Goal: Task Accomplishment & Management: Complete application form

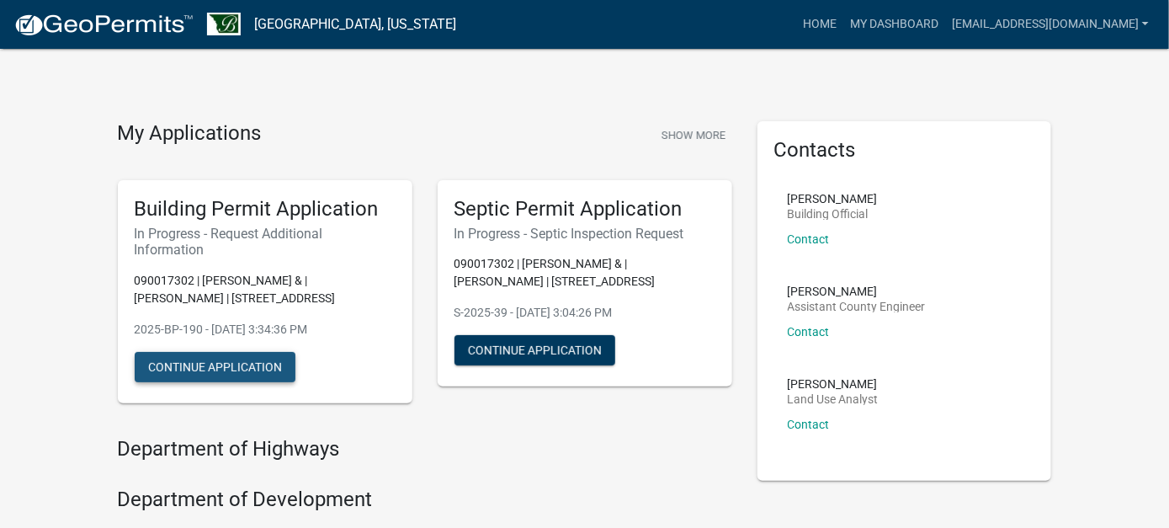
click at [225, 362] on button "Continue Application" at bounding box center [215, 367] width 161 height 30
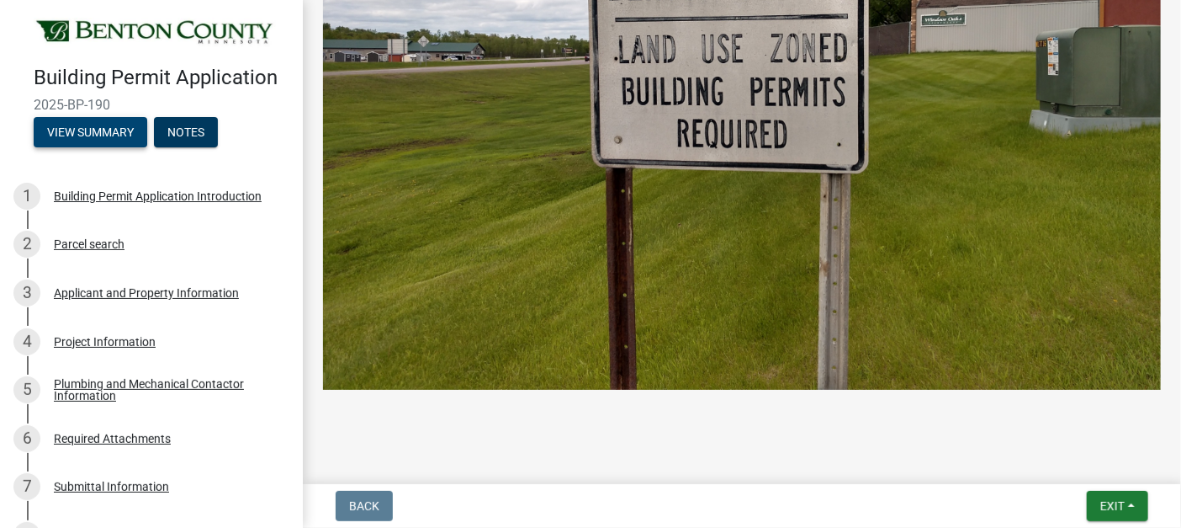
click at [79, 132] on button "View Summary" at bounding box center [91, 132] width 114 height 30
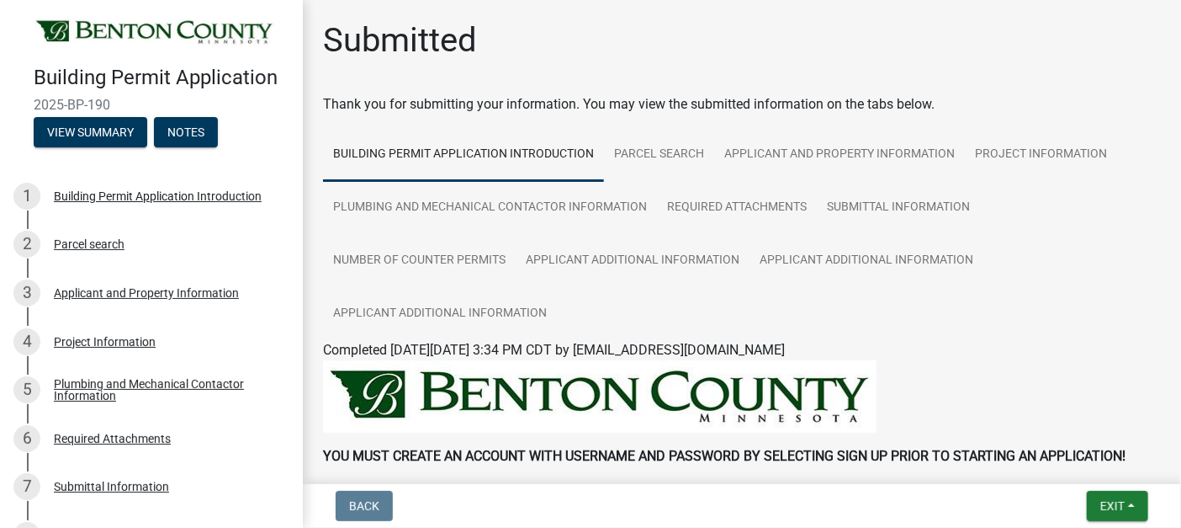
scroll to position [722, 0]
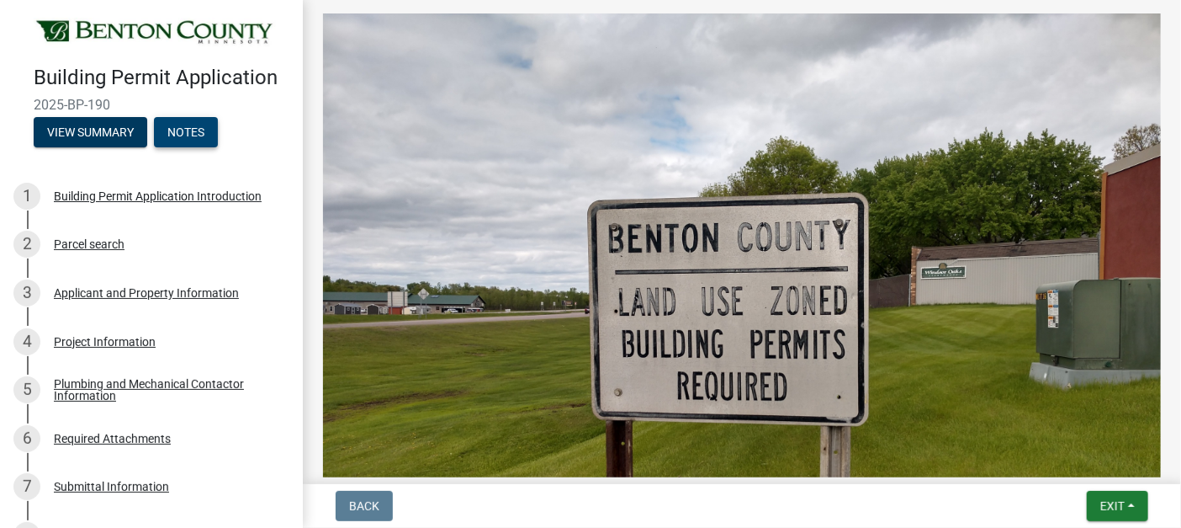
click at [181, 125] on button "Notes" at bounding box center [186, 132] width 64 height 30
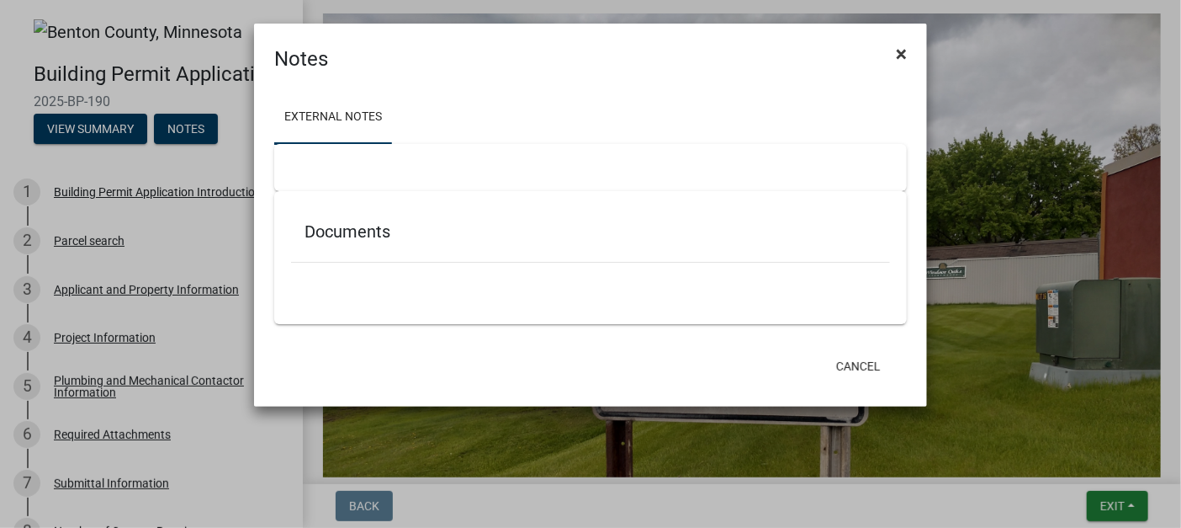
click at [905, 50] on span "×" at bounding box center [901, 54] width 11 height 24
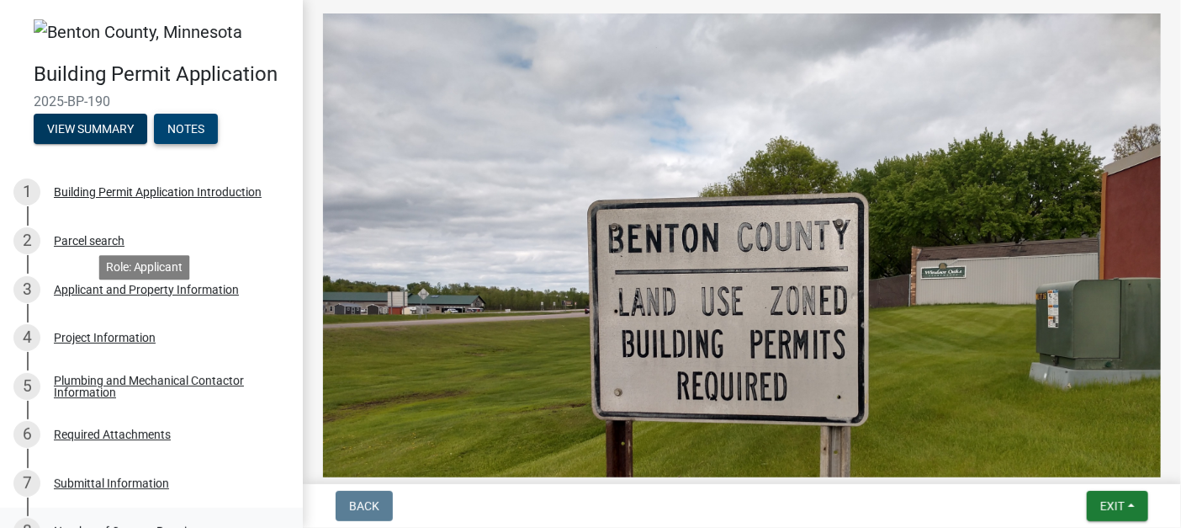
scroll to position [242, 0]
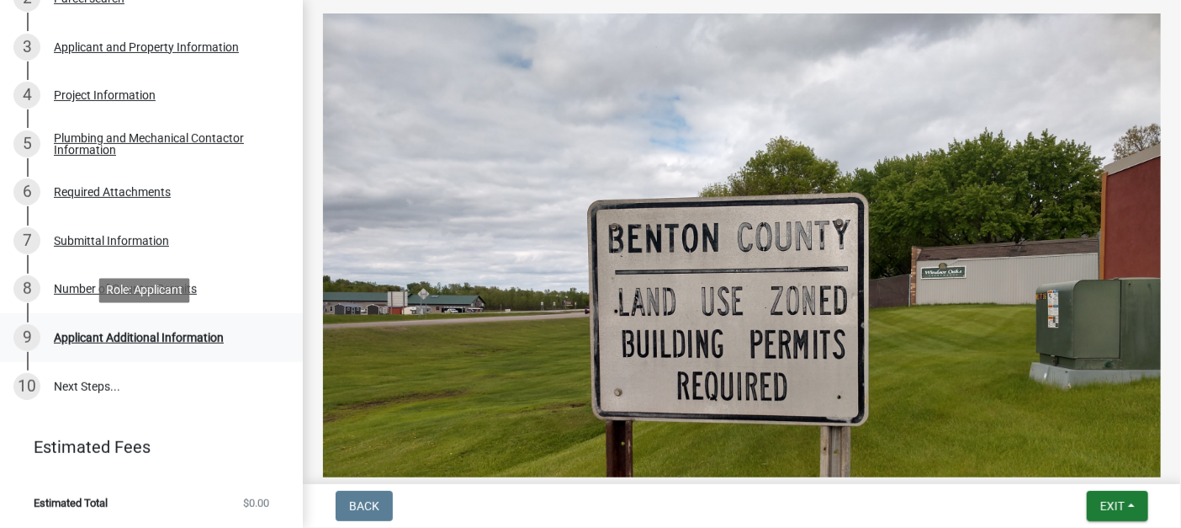
click at [98, 332] on div "Applicant Additional Information" at bounding box center [139, 338] width 170 height 12
click at [111, 338] on div "Applicant Additional Information" at bounding box center [139, 338] width 170 height 12
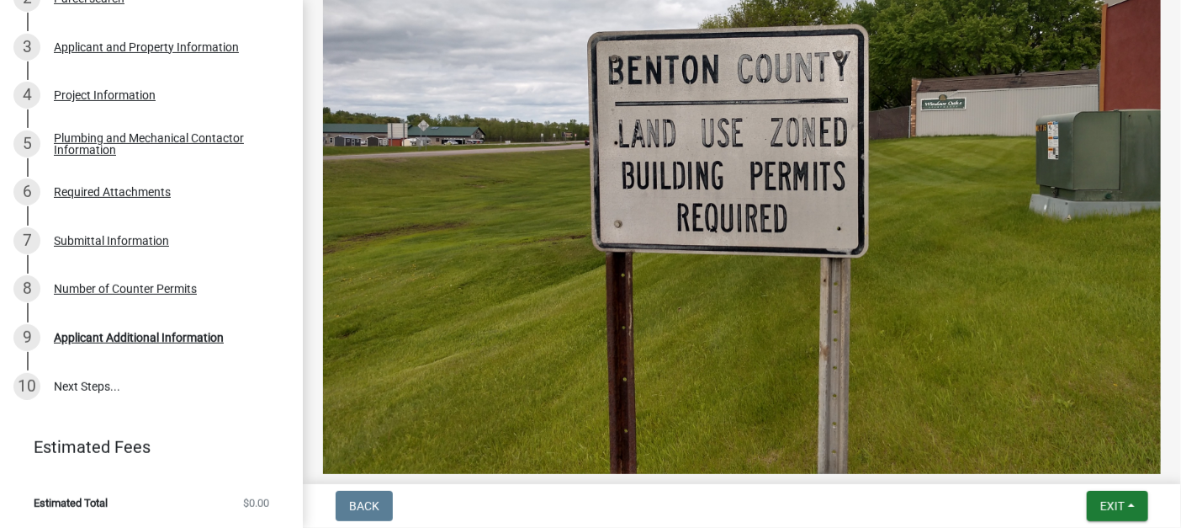
scroll to position [974, 0]
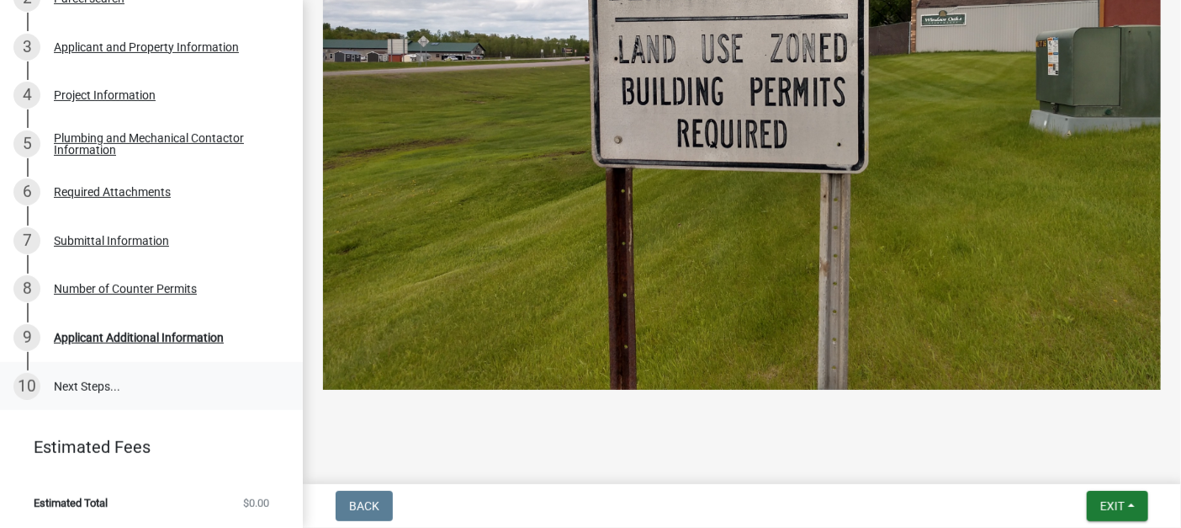
click at [70, 393] on link "10 Next Steps..." at bounding box center [151, 386] width 303 height 49
click at [1117, 506] on span "Exit" at bounding box center [1113, 505] width 24 height 13
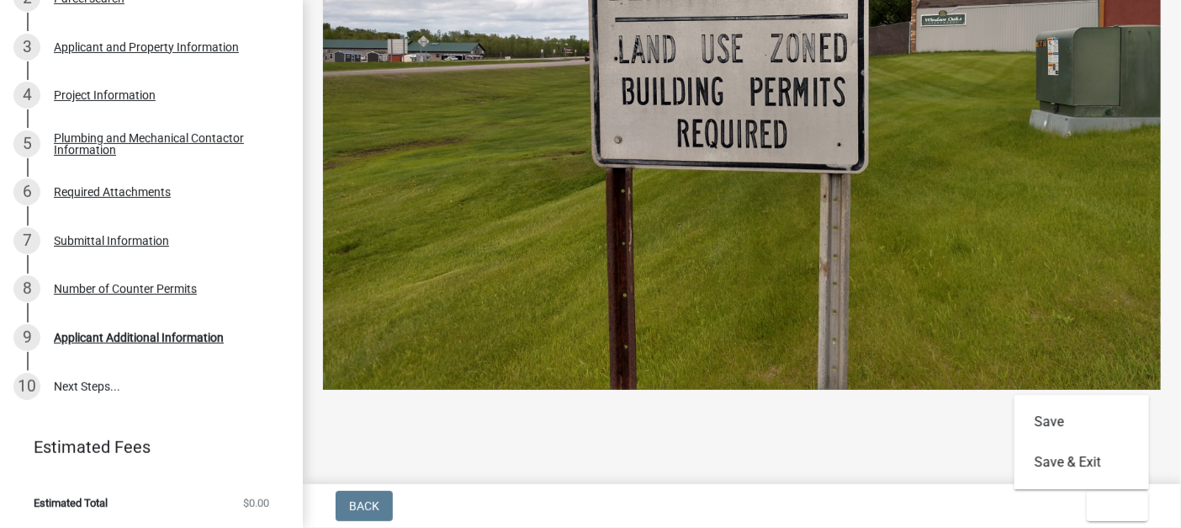
click at [631, 403] on div at bounding box center [742, 413] width 838 height 20
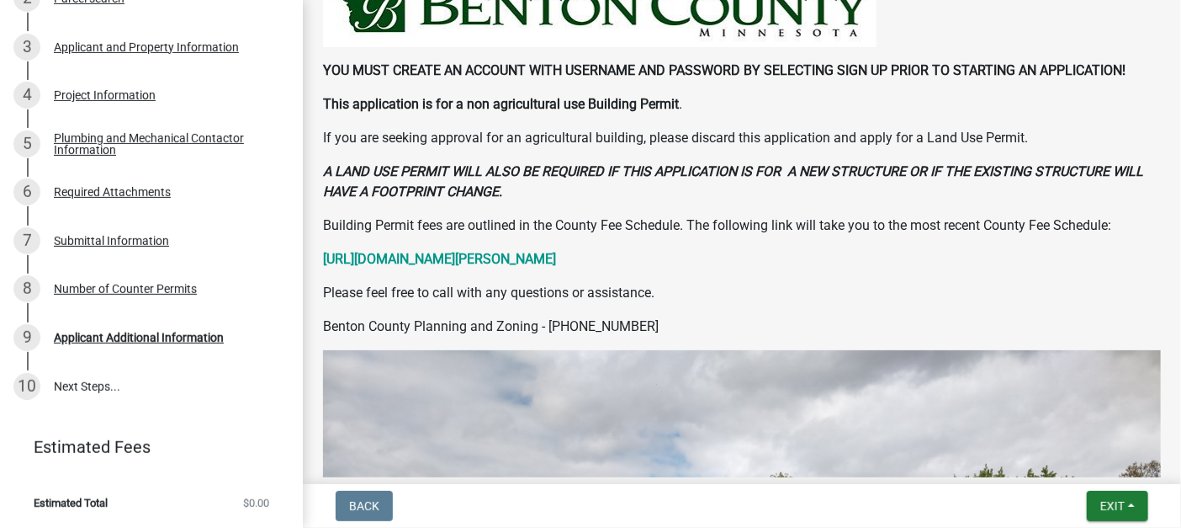
scroll to position [0, 0]
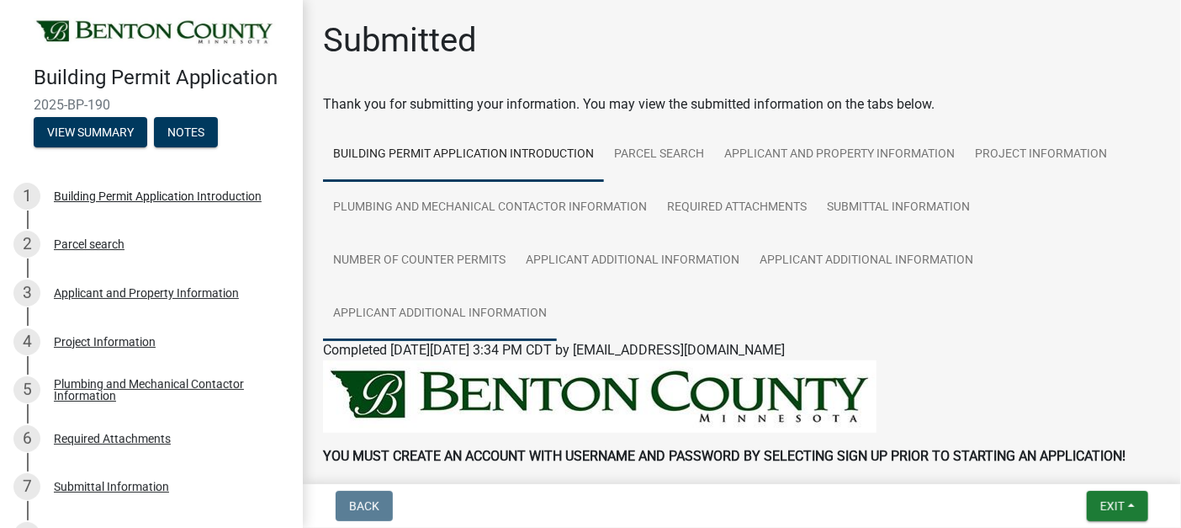
click at [450, 311] on link "Applicant Additional Information" at bounding box center [440, 314] width 234 height 54
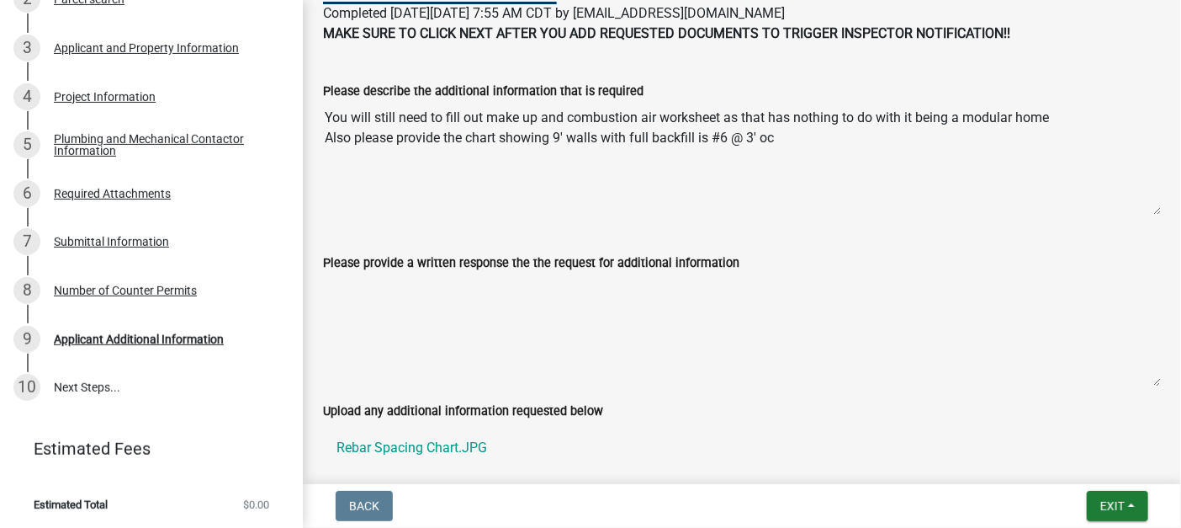
scroll to position [431, 0]
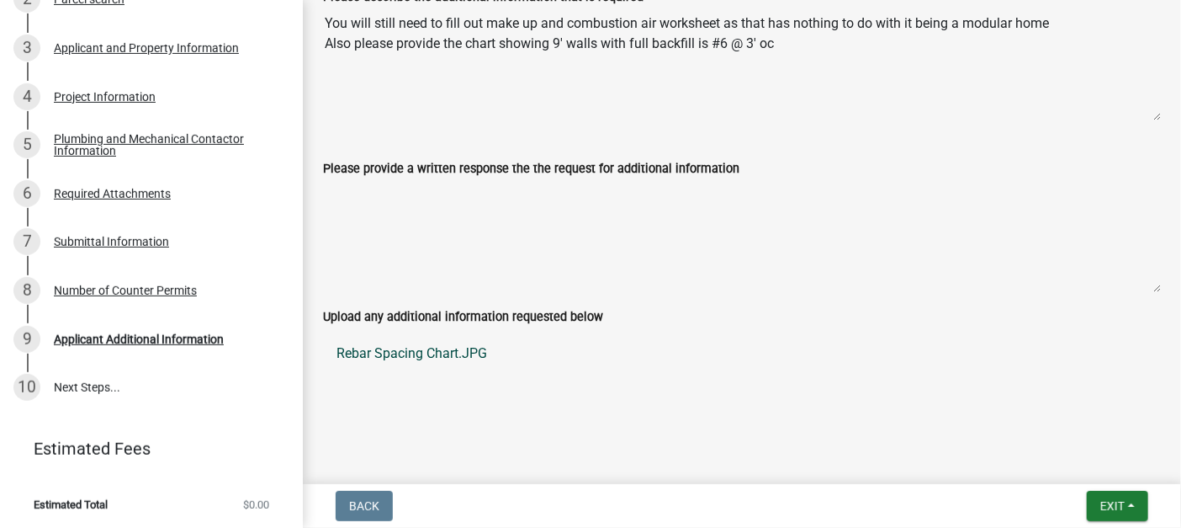
click at [427, 350] on link "Rebar Spacing Chart.JPG" at bounding box center [742, 353] width 838 height 40
click at [89, 386] on link "10 Next Steps..." at bounding box center [151, 387] width 303 height 49
click at [130, 344] on div "9 Applicant Additional Information" at bounding box center [144, 339] width 263 height 27
click at [29, 333] on div "9" at bounding box center [26, 339] width 27 height 27
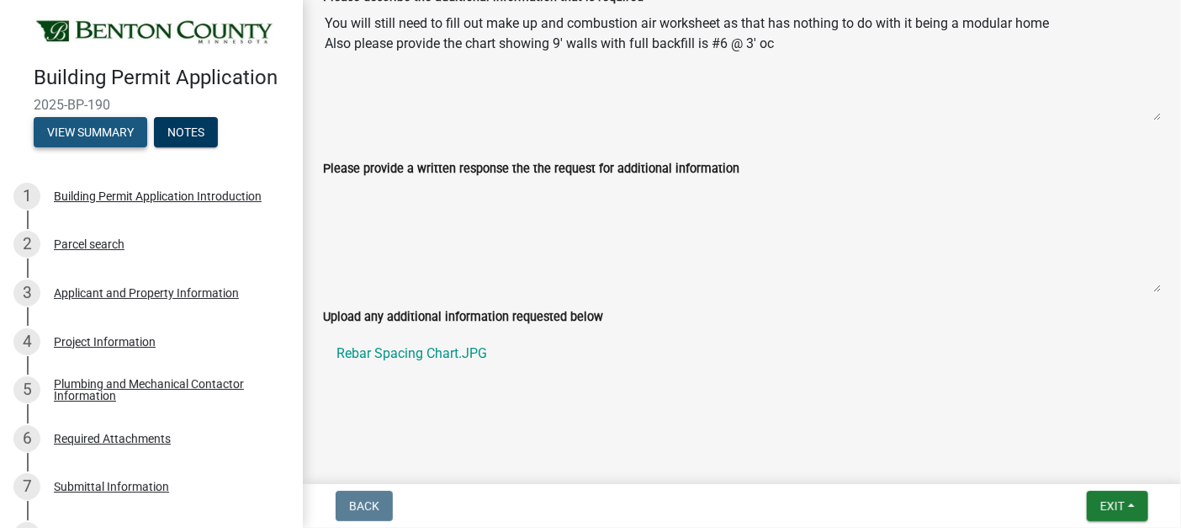
click at [82, 126] on button "View Summary" at bounding box center [91, 132] width 114 height 30
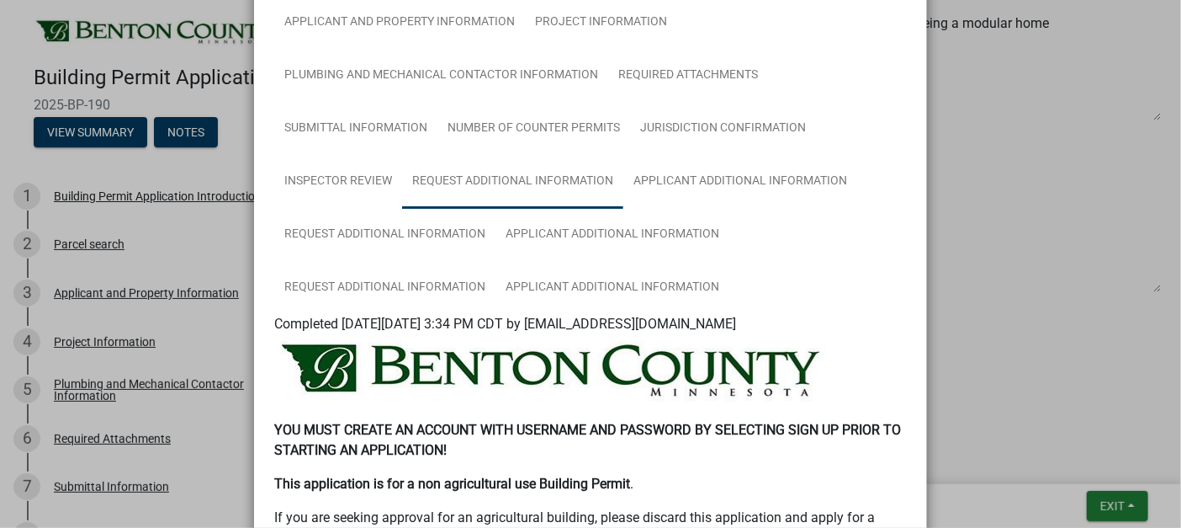
scroll to position [252, 0]
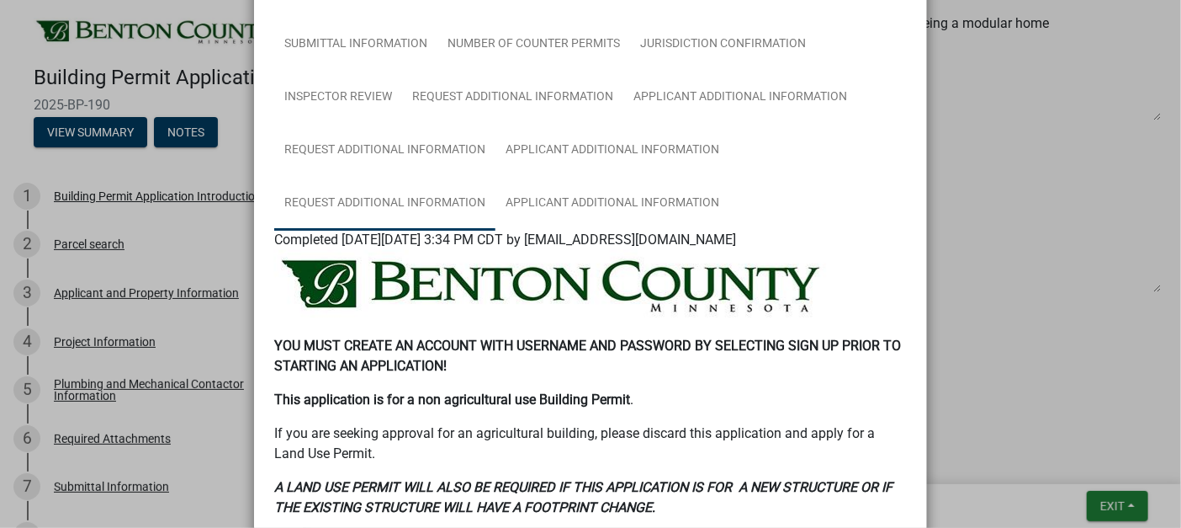
click at [341, 198] on link "Request Additional Information" at bounding box center [384, 204] width 221 height 54
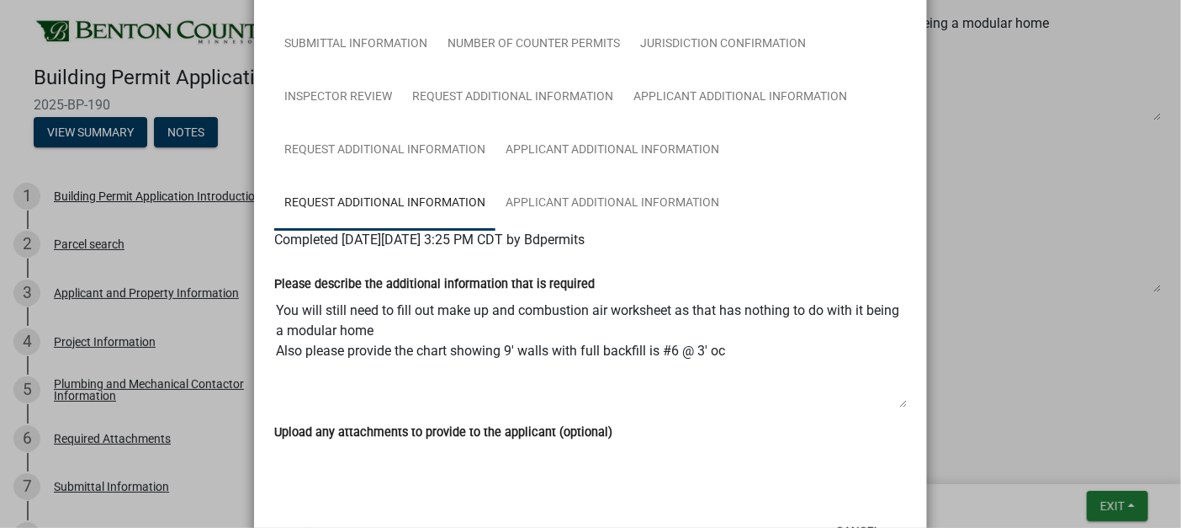
click at [341, 198] on link "Request Additional Information" at bounding box center [384, 204] width 221 height 54
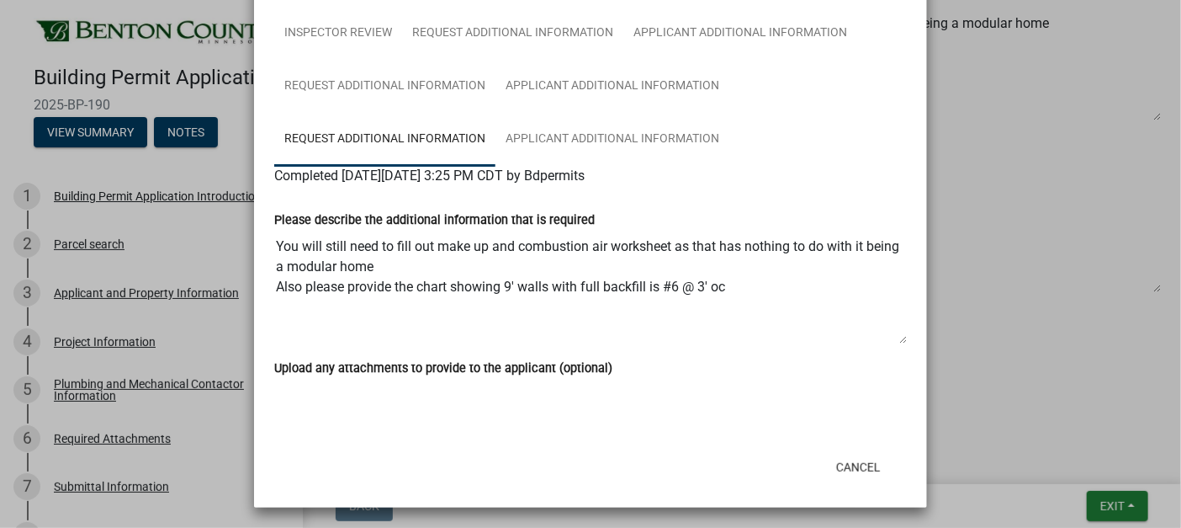
click at [463, 363] on label "Upload any attachments to provide to the applicant (optional)" at bounding box center [443, 369] width 338 height 12
click at [898, 337] on textarea "You will still need to fill out make up and combustion air worksheet as that ha…" at bounding box center [590, 287] width 633 height 114
click at [358, 280] on textarea "You will still need to fill out make up and combustion air worksheet as that ha…" at bounding box center [590, 287] width 633 height 114
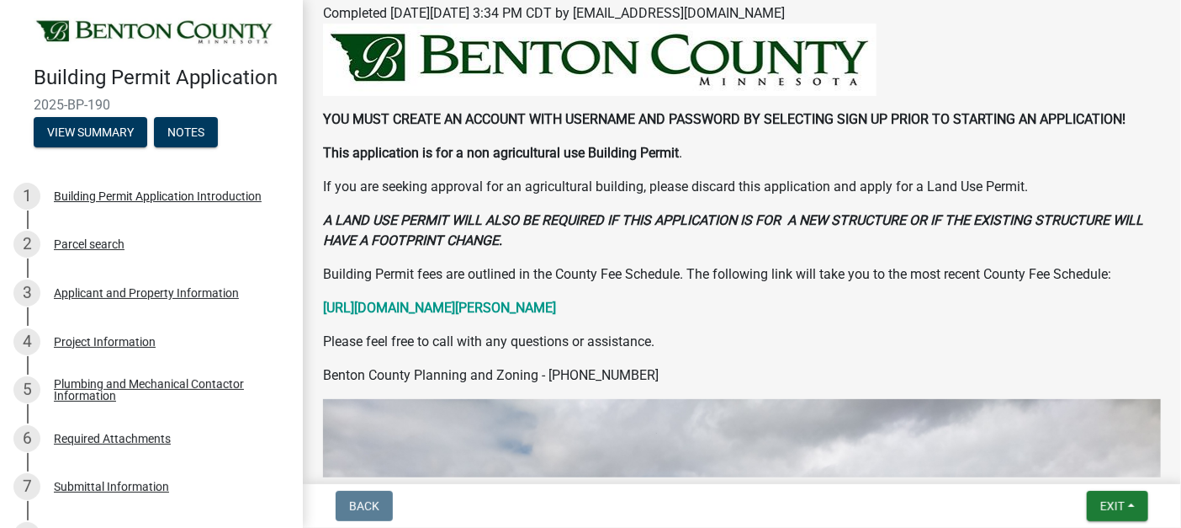
scroll to position [589, 0]
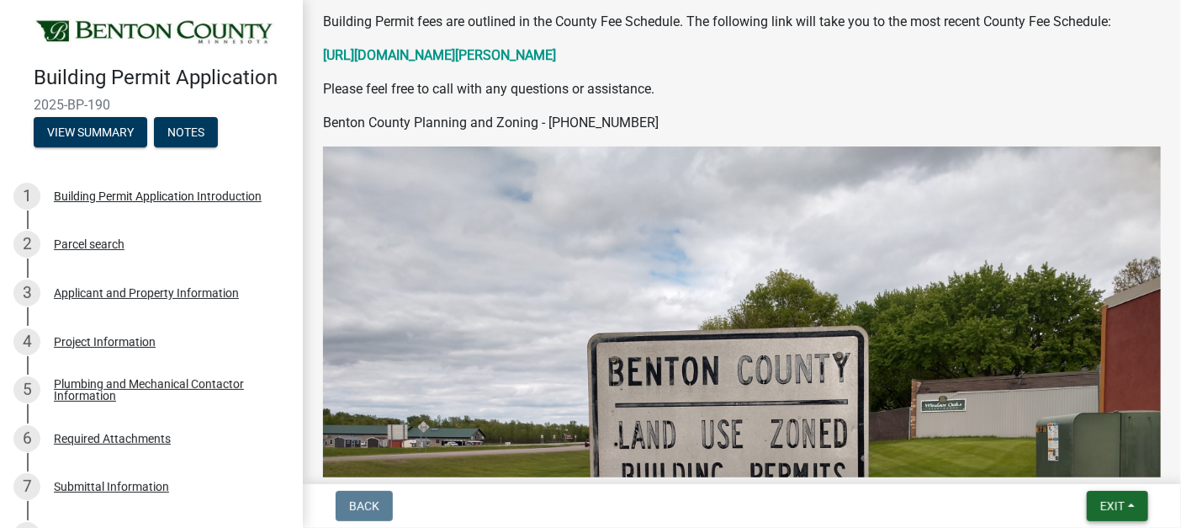
click at [1119, 507] on span "Exit" at bounding box center [1113, 505] width 24 height 13
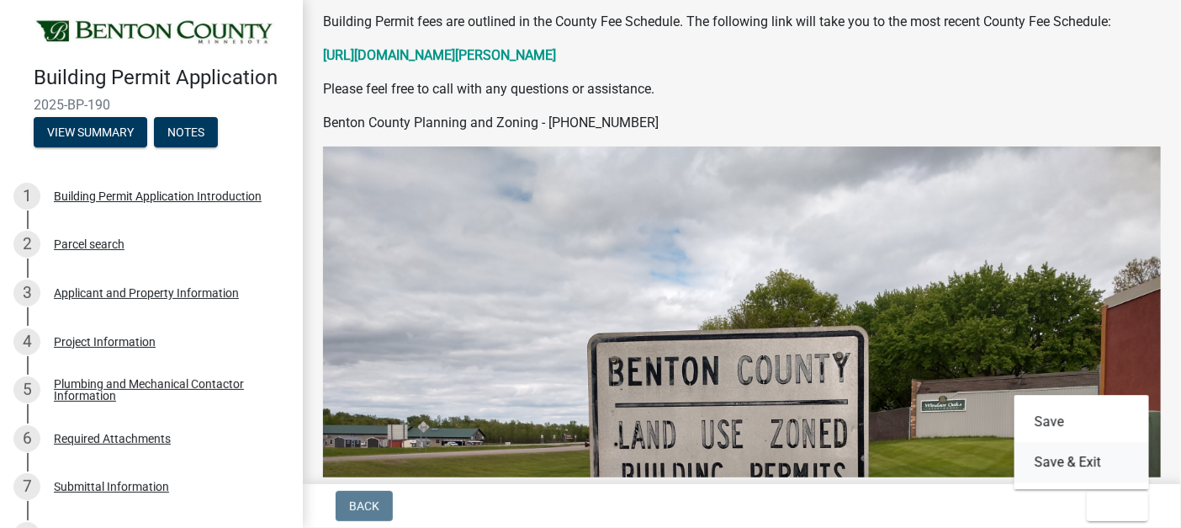
click at [1054, 455] on button "Save & Exit" at bounding box center [1082, 462] width 135 height 40
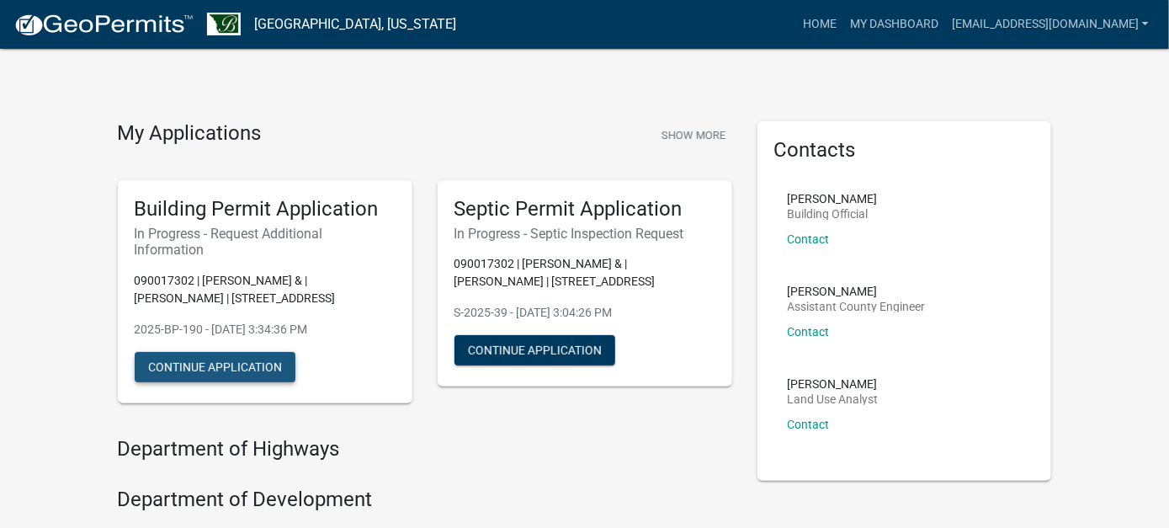
click at [193, 366] on button "Continue Application" at bounding box center [215, 367] width 161 height 30
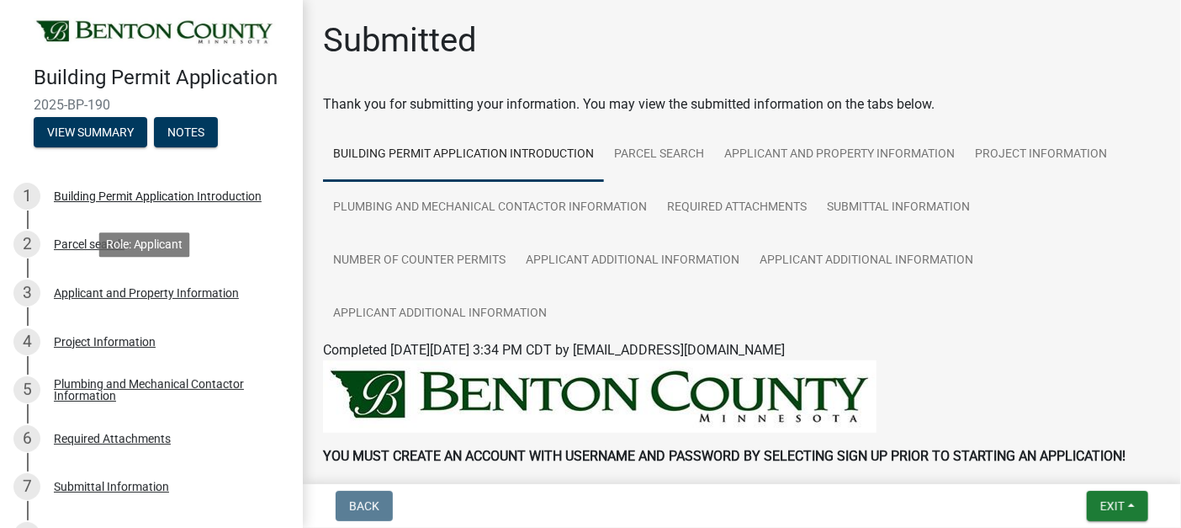
scroll to position [245, 0]
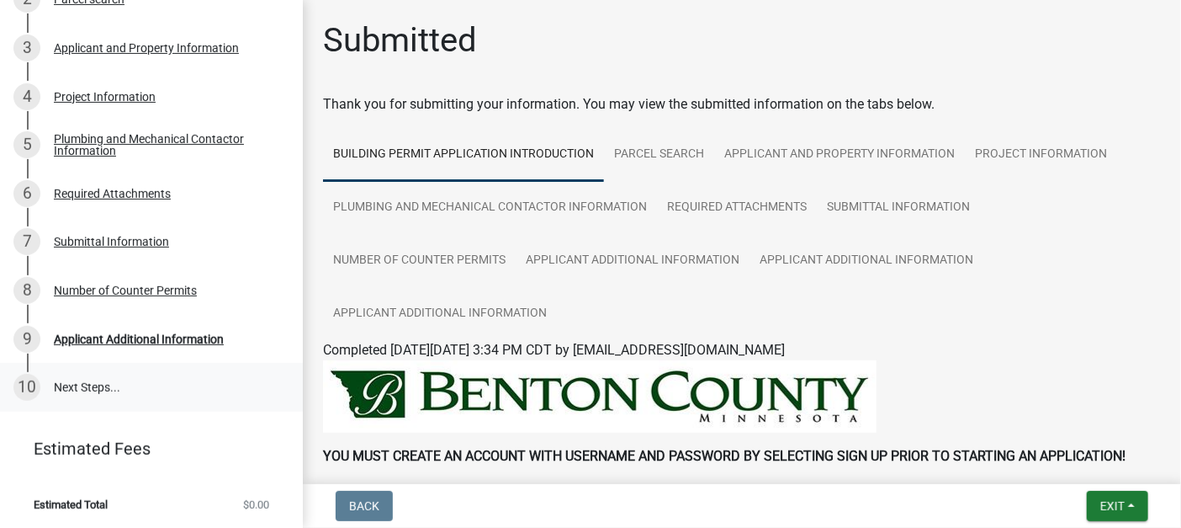
click at [86, 383] on link "10 Next Steps..." at bounding box center [151, 387] width 303 height 49
click at [83, 333] on div "Applicant Additional Information" at bounding box center [139, 339] width 170 height 12
click at [84, 333] on div "Applicant Additional Information" at bounding box center [139, 339] width 170 height 12
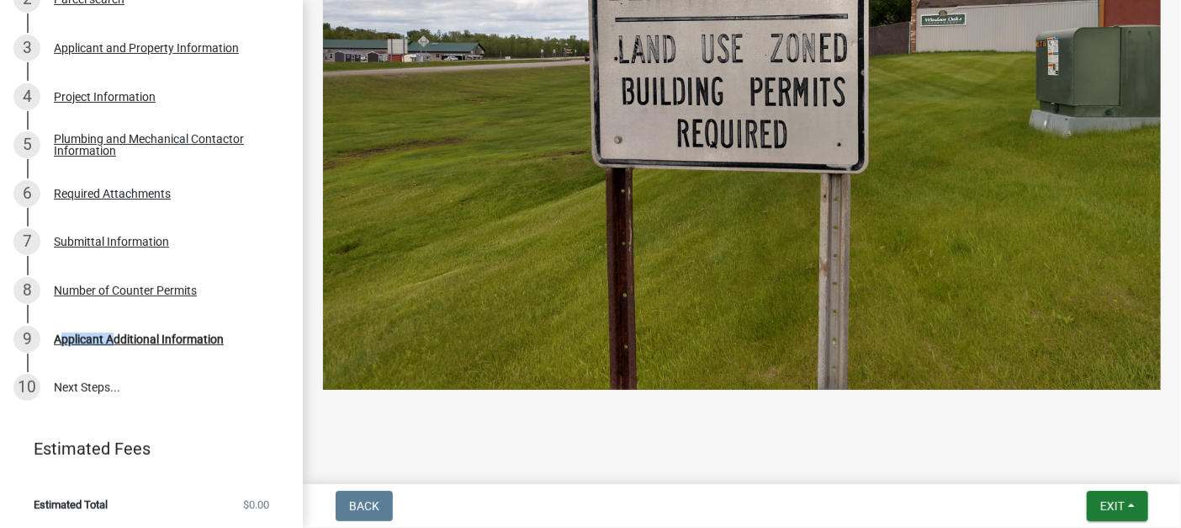
scroll to position [385, 0]
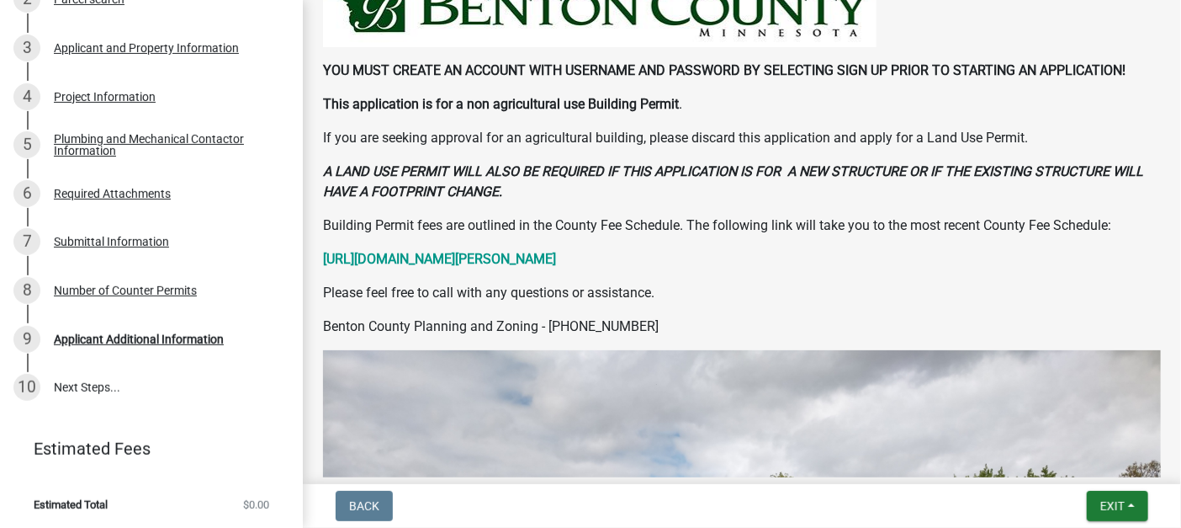
click at [432, 324] on p "Benton County Planning and Zoning - [PHONE_NUMBER]" at bounding box center [742, 326] width 838 height 20
click at [417, 168] on strong "A LAND USE PERMIT WILL ALSO BE REQUIRED IF THIS APPLICATION IS FOR A NEW STRUCT…" at bounding box center [733, 181] width 820 height 36
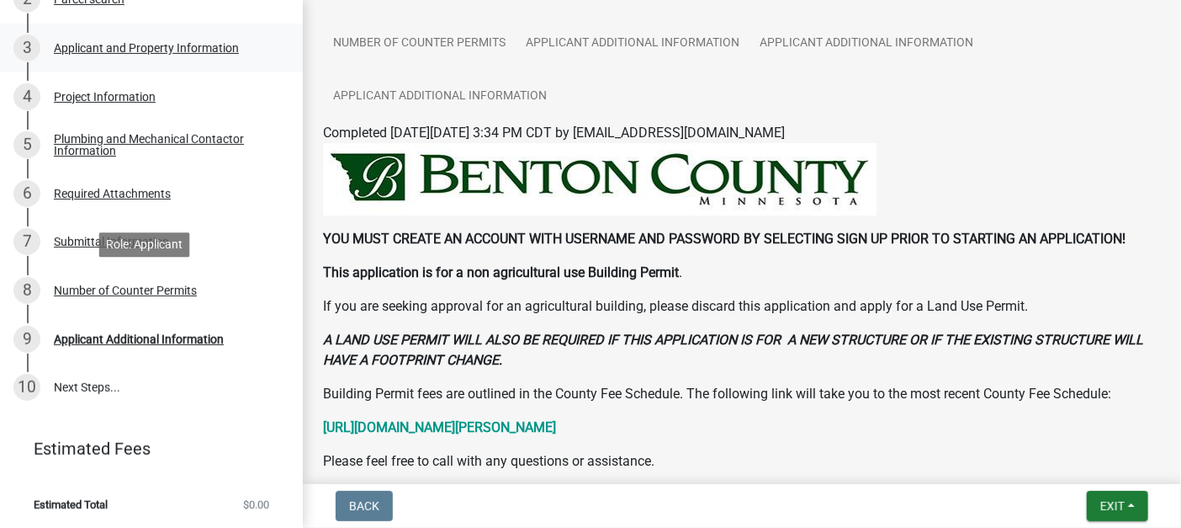
scroll to position [0, 0]
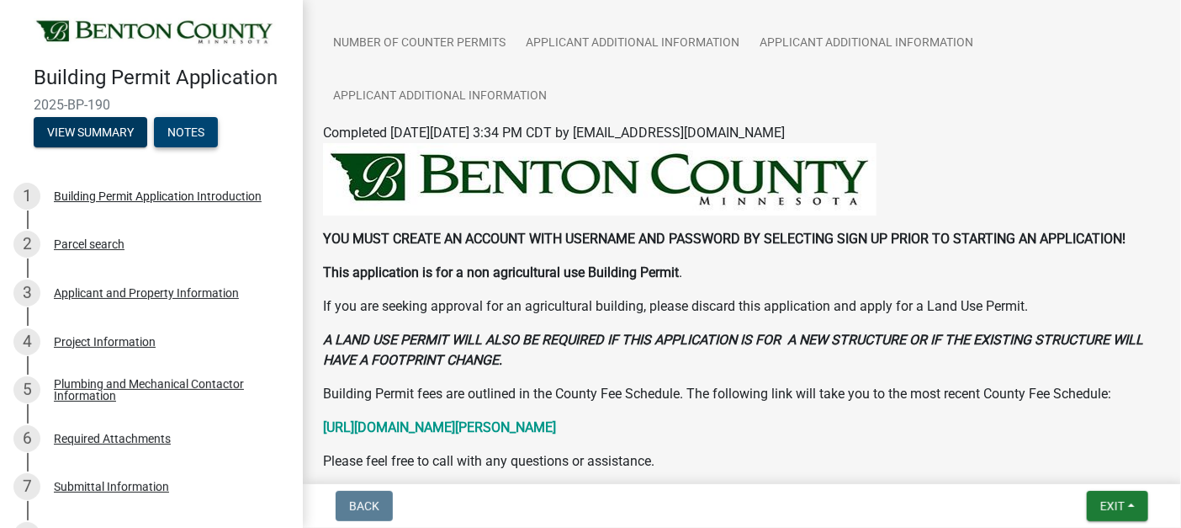
click at [188, 138] on button "Notes" at bounding box center [186, 132] width 64 height 30
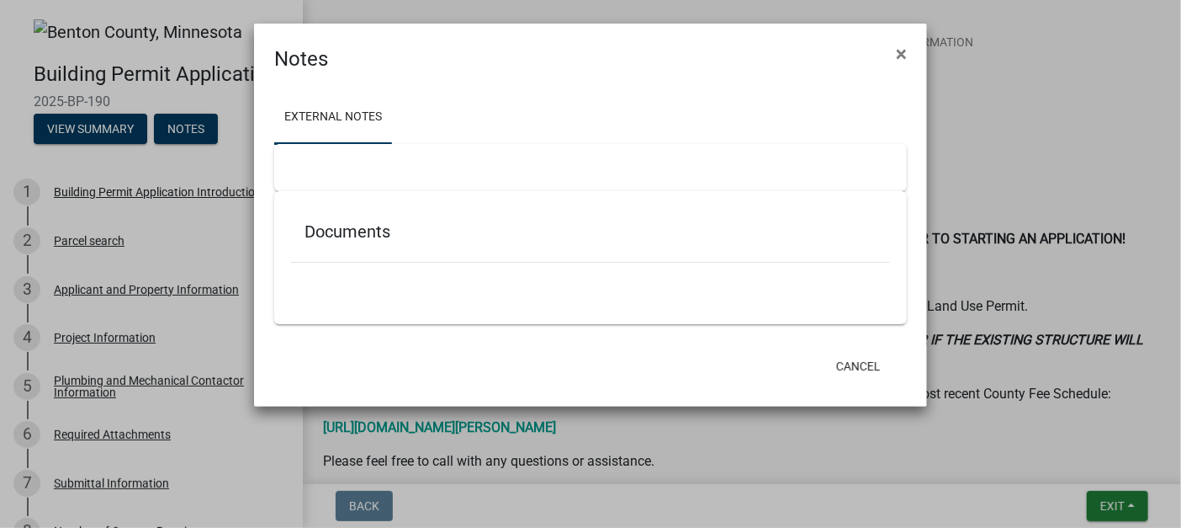
click at [358, 178] on div at bounding box center [590, 167] width 633 height 47
click at [862, 360] on button "Cancel" at bounding box center [859, 366] width 72 height 30
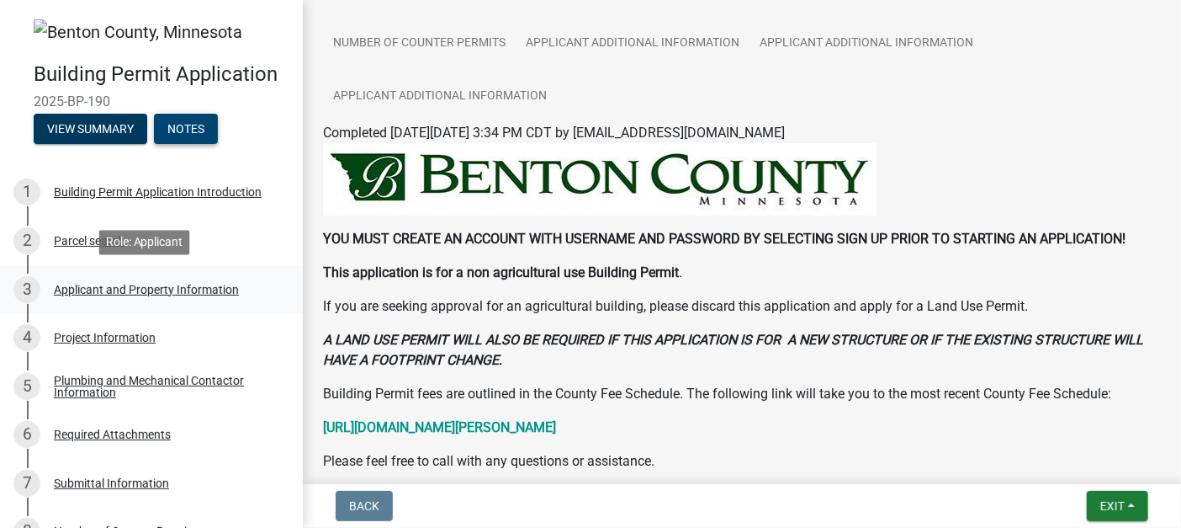
scroll to position [168, 0]
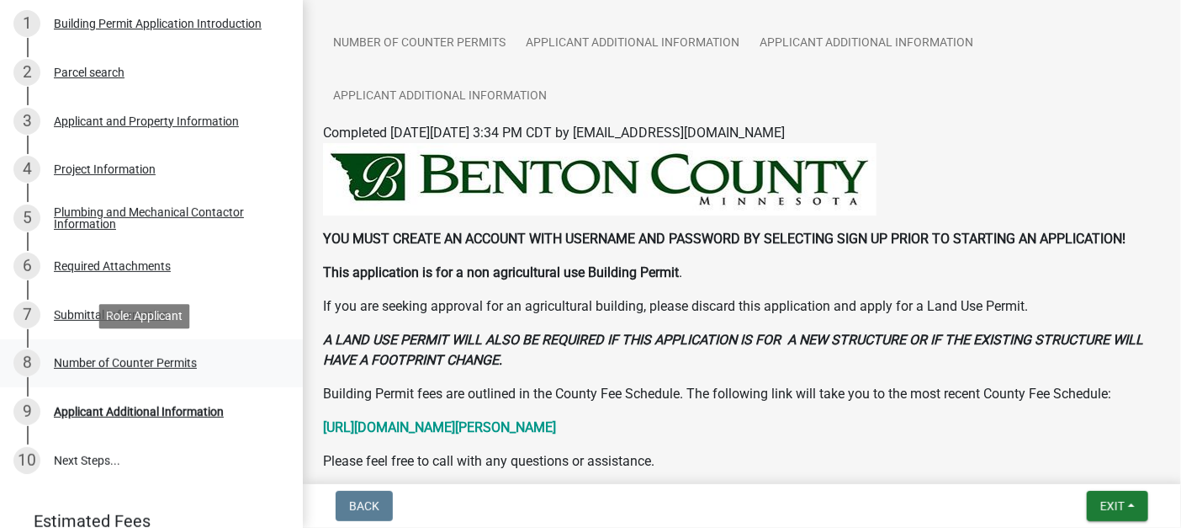
click at [91, 362] on div "Number of Counter Permits" at bounding box center [125, 363] width 143 height 12
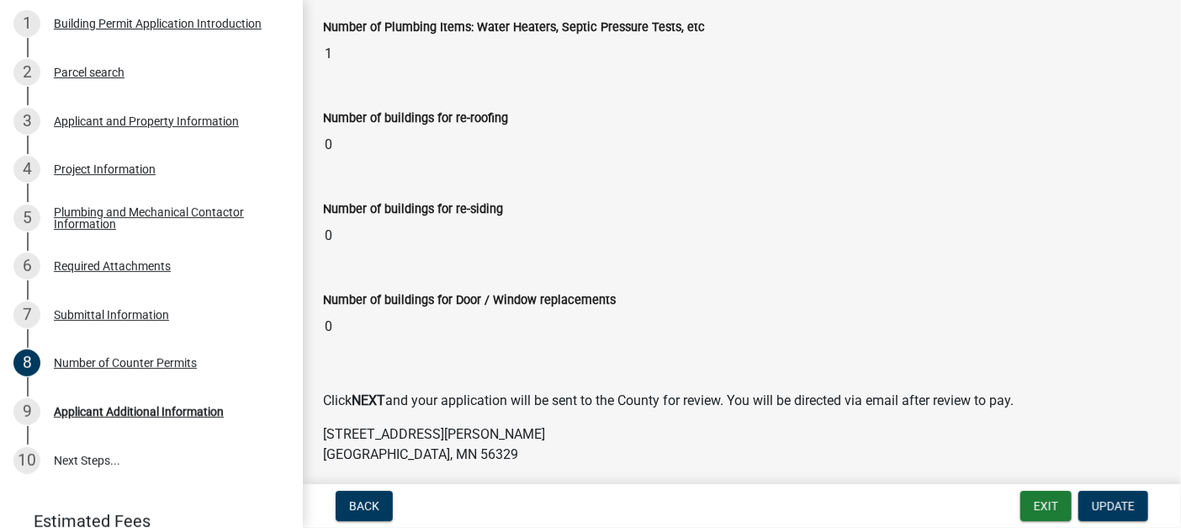
scroll to position [512, 0]
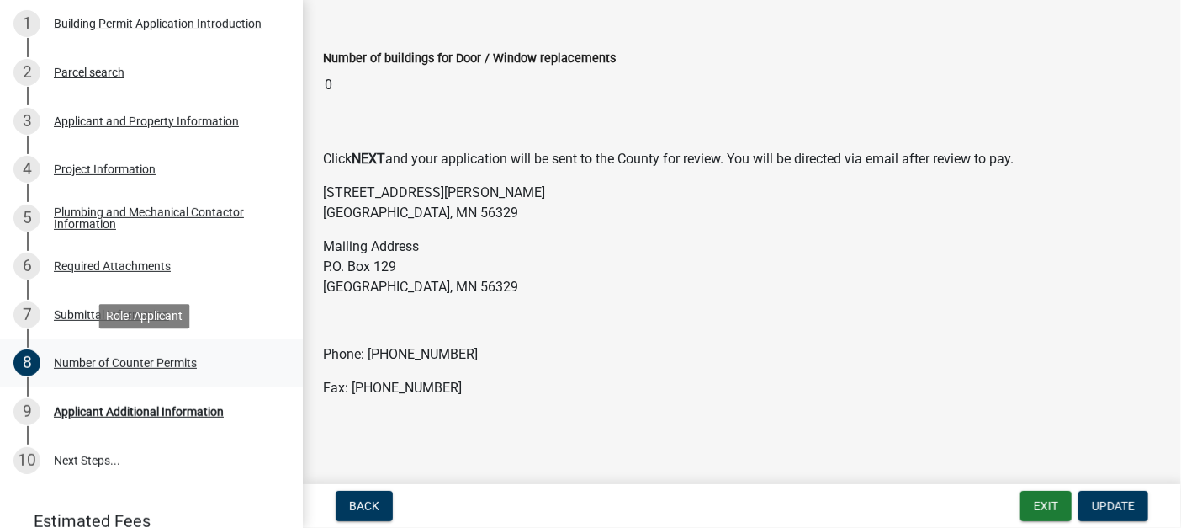
click at [94, 364] on div "Number of Counter Permits" at bounding box center [125, 363] width 143 height 12
click at [75, 305] on div "7 Submittal Information" at bounding box center [144, 314] width 263 height 27
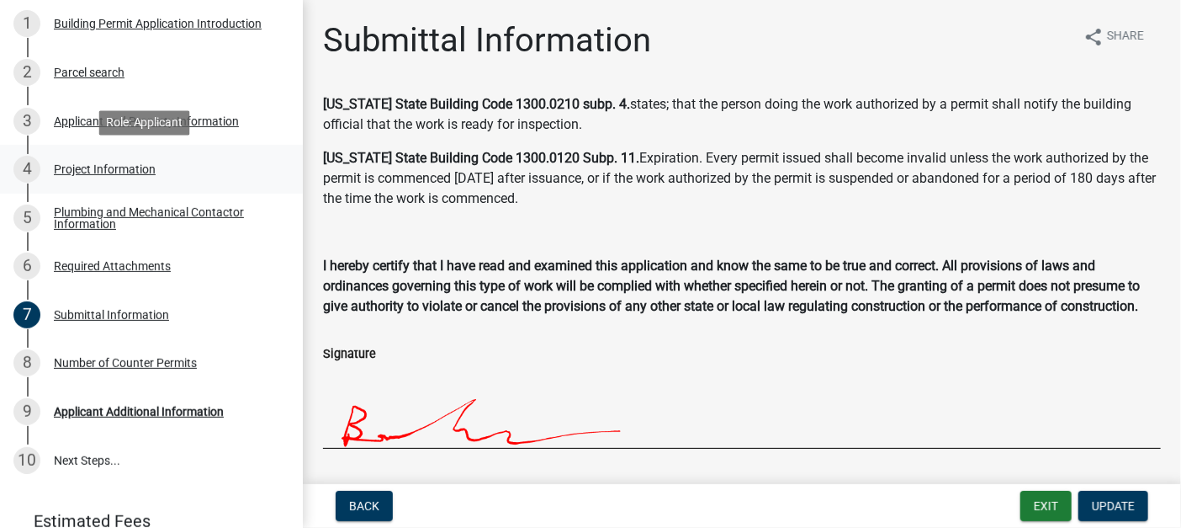
click at [75, 168] on div "Project Information" at bounding box center [105, 169] width 102 height 12
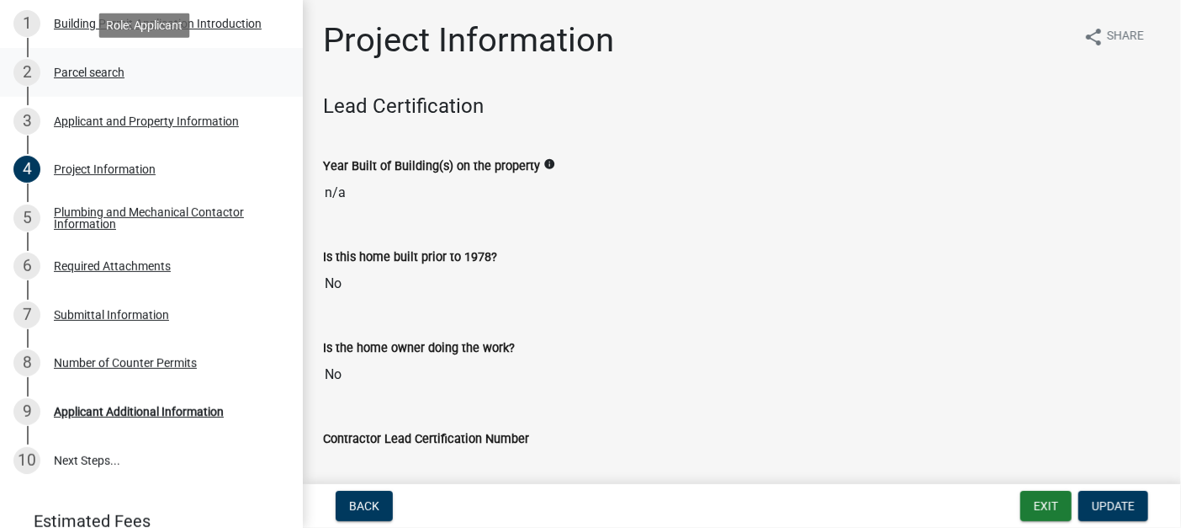
click at [91, 72] on div "Parcel search" at bounding box center [89, 72] width 71 height 12
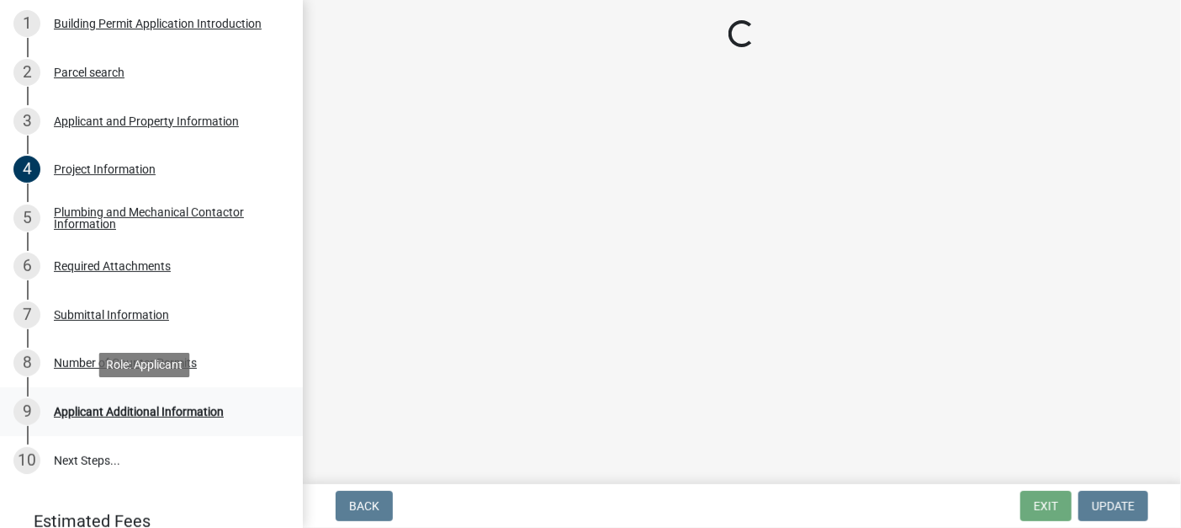
click at [122, 409] on div "Applicant Additional Information" at bounding box center [139, 412] width 170 height 12
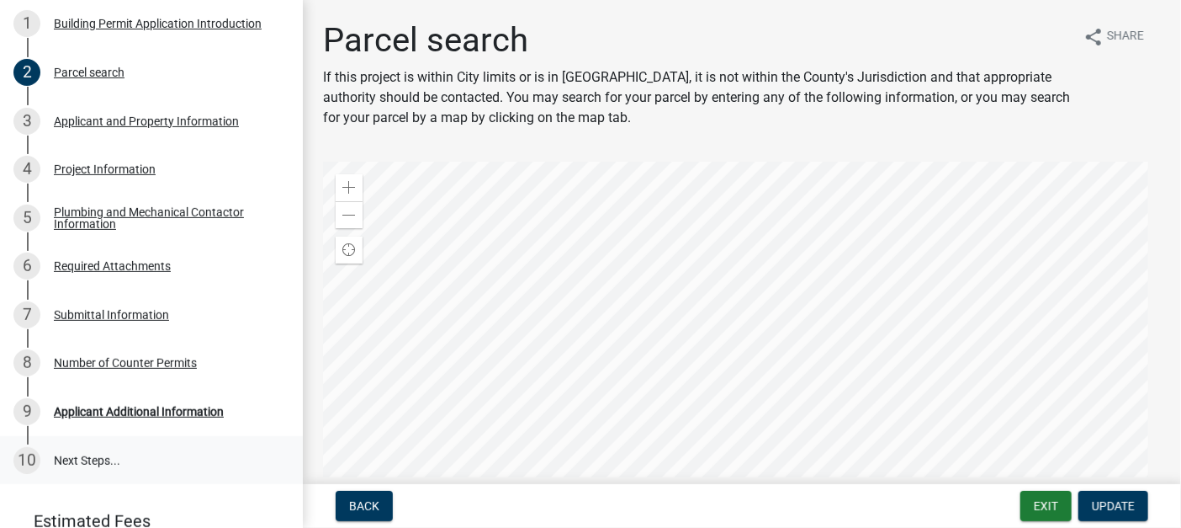
click at [88, 454] on link "10 Next Steps..." at bounding box center [151, 460] width 303 height 49
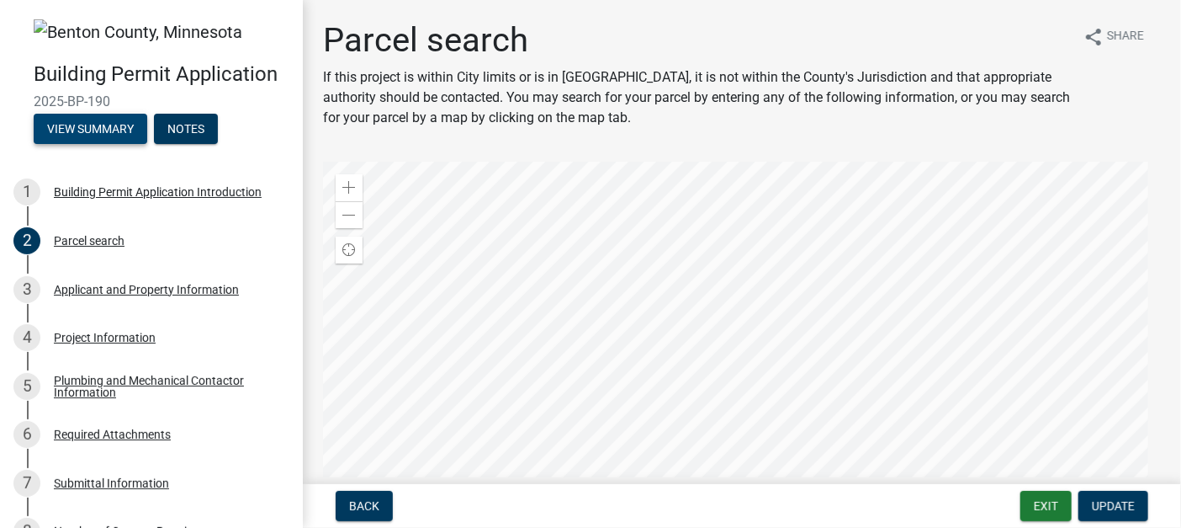
click at [73, 114] on button "View Summary" at bounding box center [91, 129] width 114 height 30
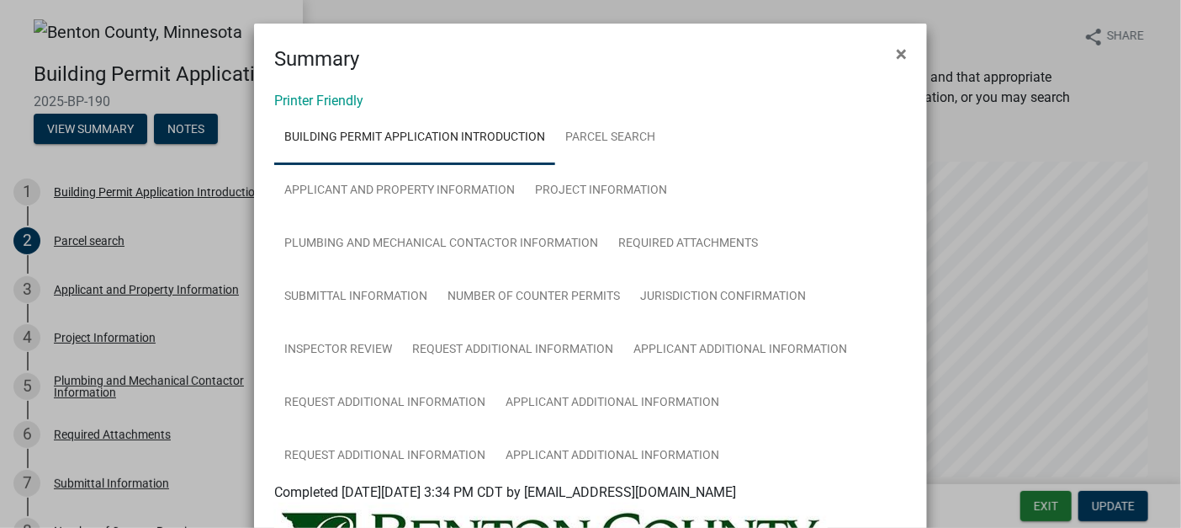
click at [180, 128] on ngb-modal-window "Summary × Printer Friendly Building Permit Application Introduction Parcel sear…" at bounding box center [590, 264] width 1181 height 528
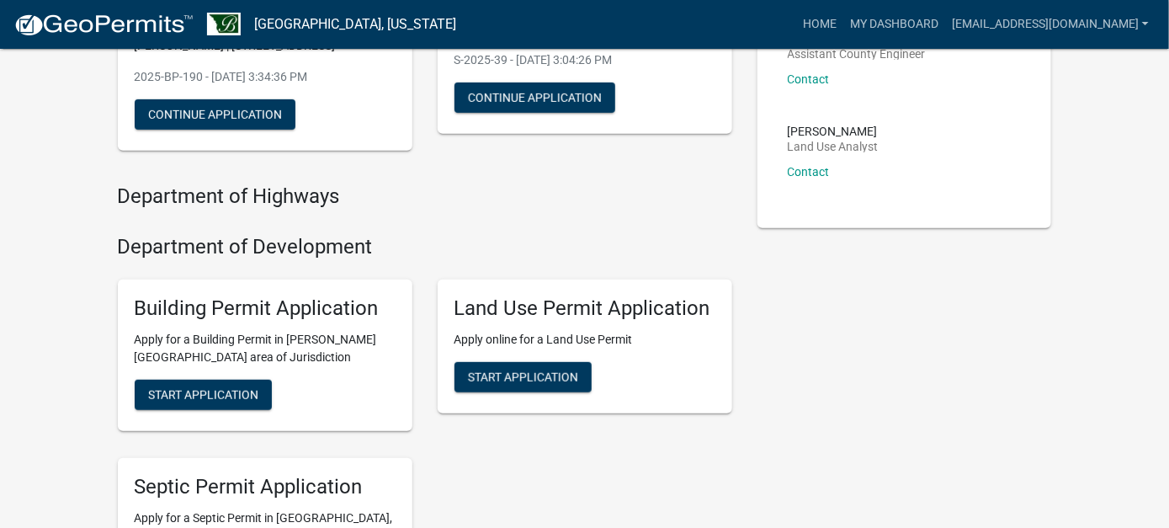
scroll to position [84, 0]
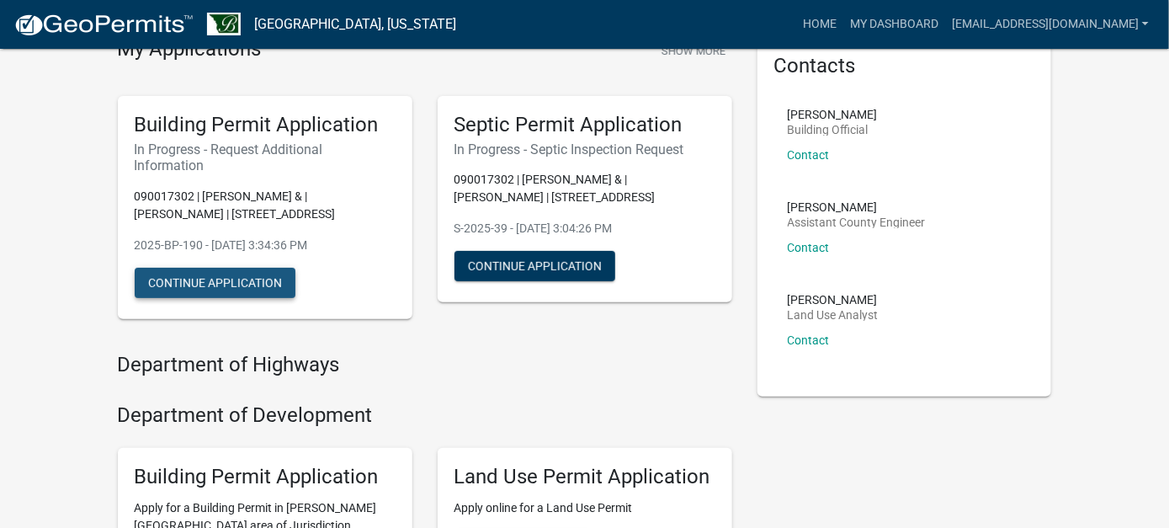
click at [200, 283] on button "Continue Application" at bounding box center [215, 283] width 161 height 30
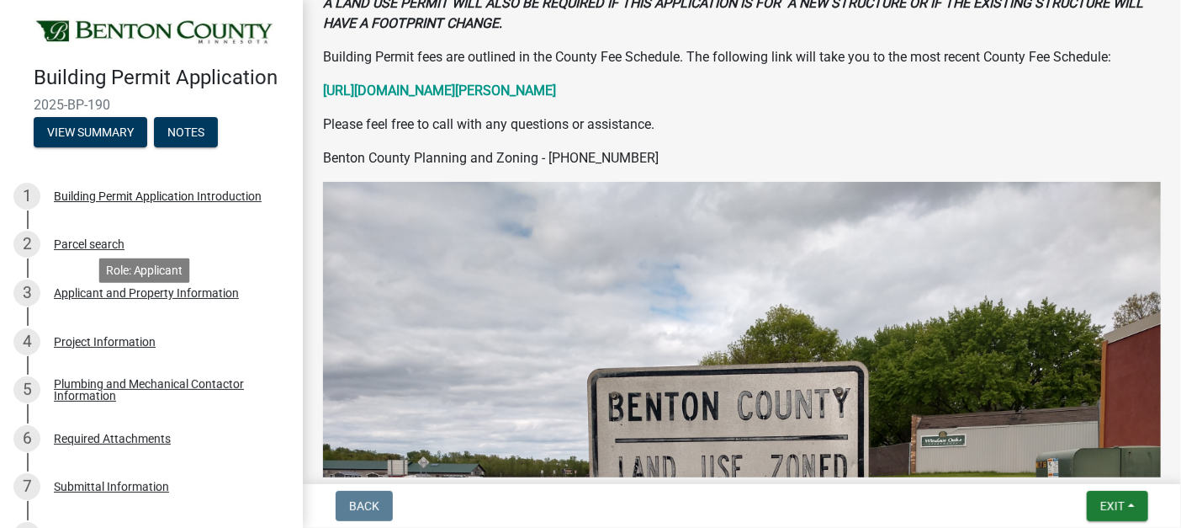
scroll to position [245, 0]
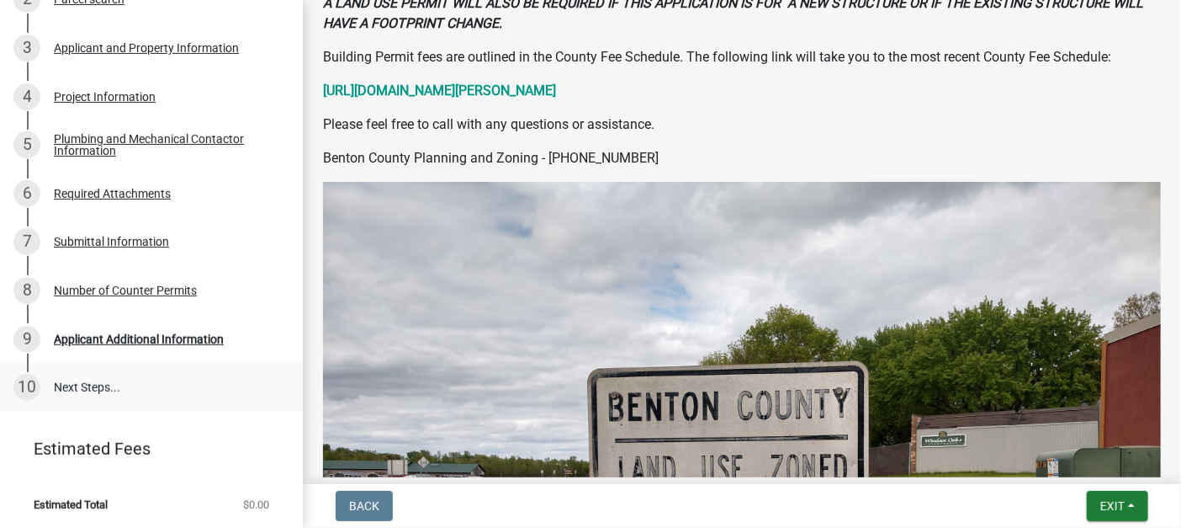
click at [77, 374] on link "10 Next Steps..." at bounding box center [151, 387] width 303 height 49
click at [77, 383] on link "10 Next Steps..." at bounding box center [151, 387] width 303 height 49
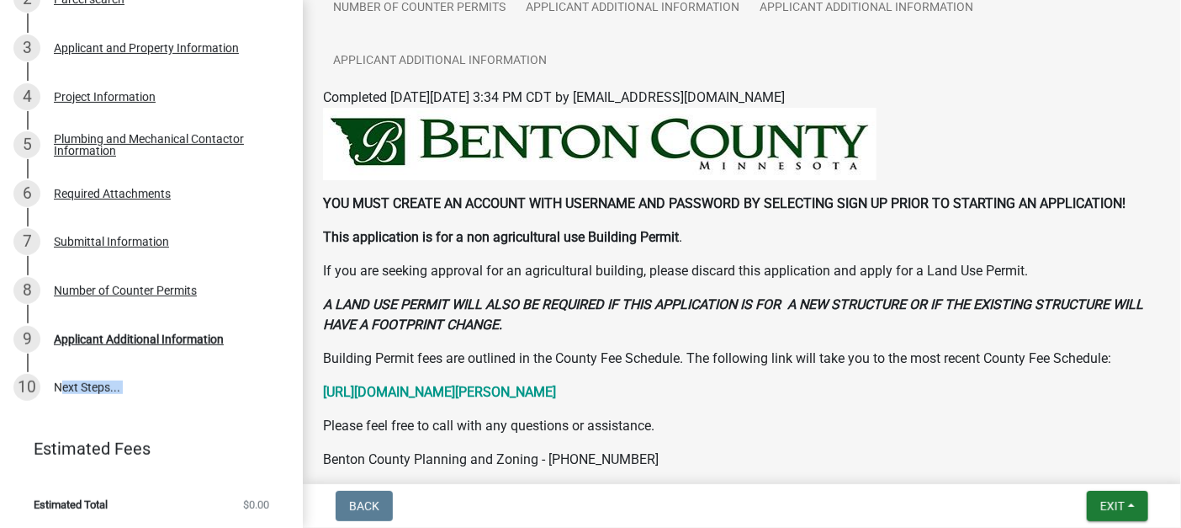
scroll to position [0, 0]
